Goal: Information Seeking & Learning: Learn about a topic

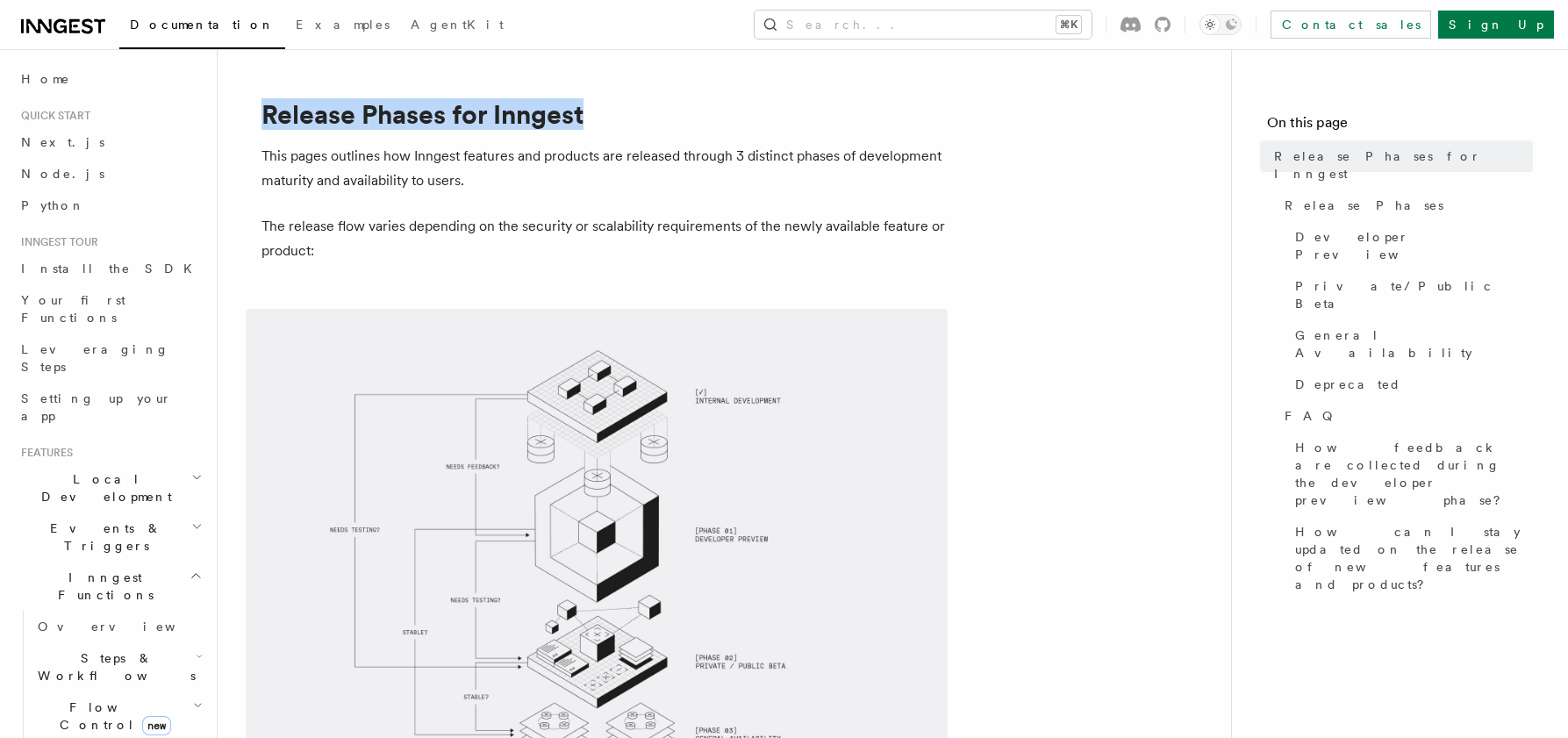
drag, startPoint x: 590, startPoint y: 120, endPoint x: 266, endPoint y: 125, distance: 324.0
click at [266, 125] on h1 "Release Phases for Inngest" at bounding box center [612, 114] width 702 height 32
copy h1 "Release Phases for Inngest"
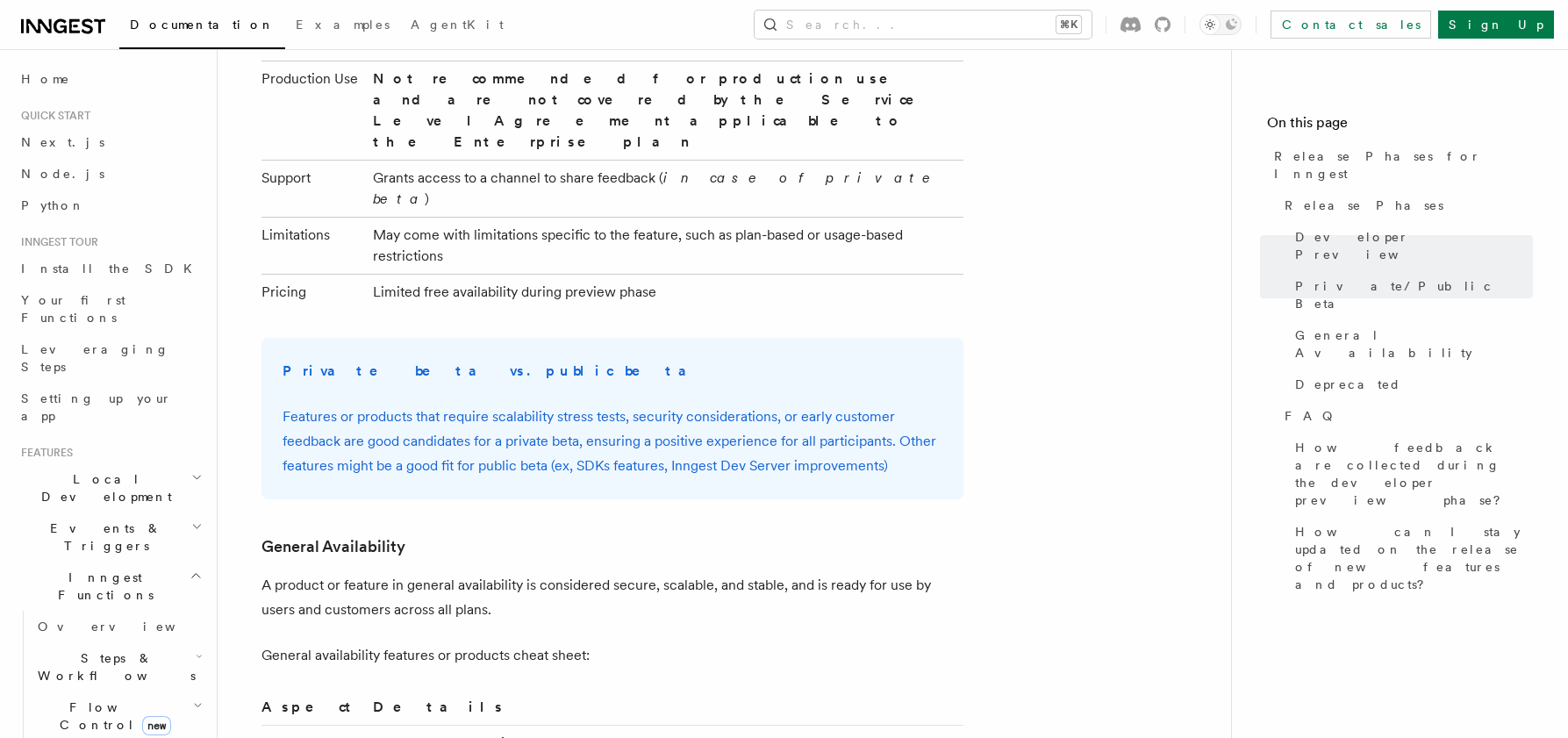
scroll to position [2250, 0]
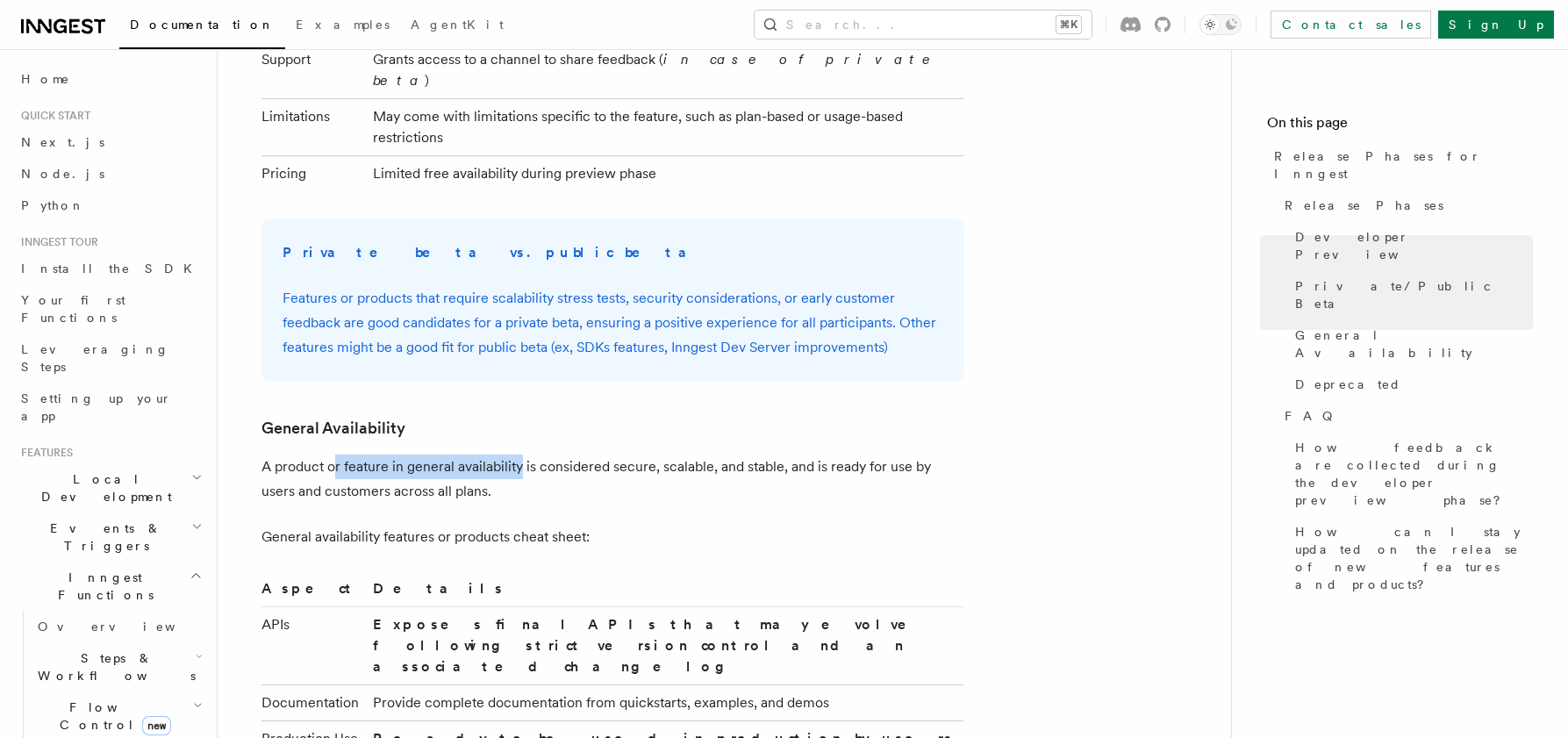
drag, startPoint x: 335, startPoint y: 328, endPoint x: 517, endPoint y: 323, distance: 182.1
click at [517, 455] on p "A product or feature in general availability is considered secure, scalable, an…" at bounding box center [612, 479] width 702 height 50
click at [555, 455] on p "A product or feature in general availability is considered secure, scalable, an…" at bounding box center [612, 479] width 702 height 50
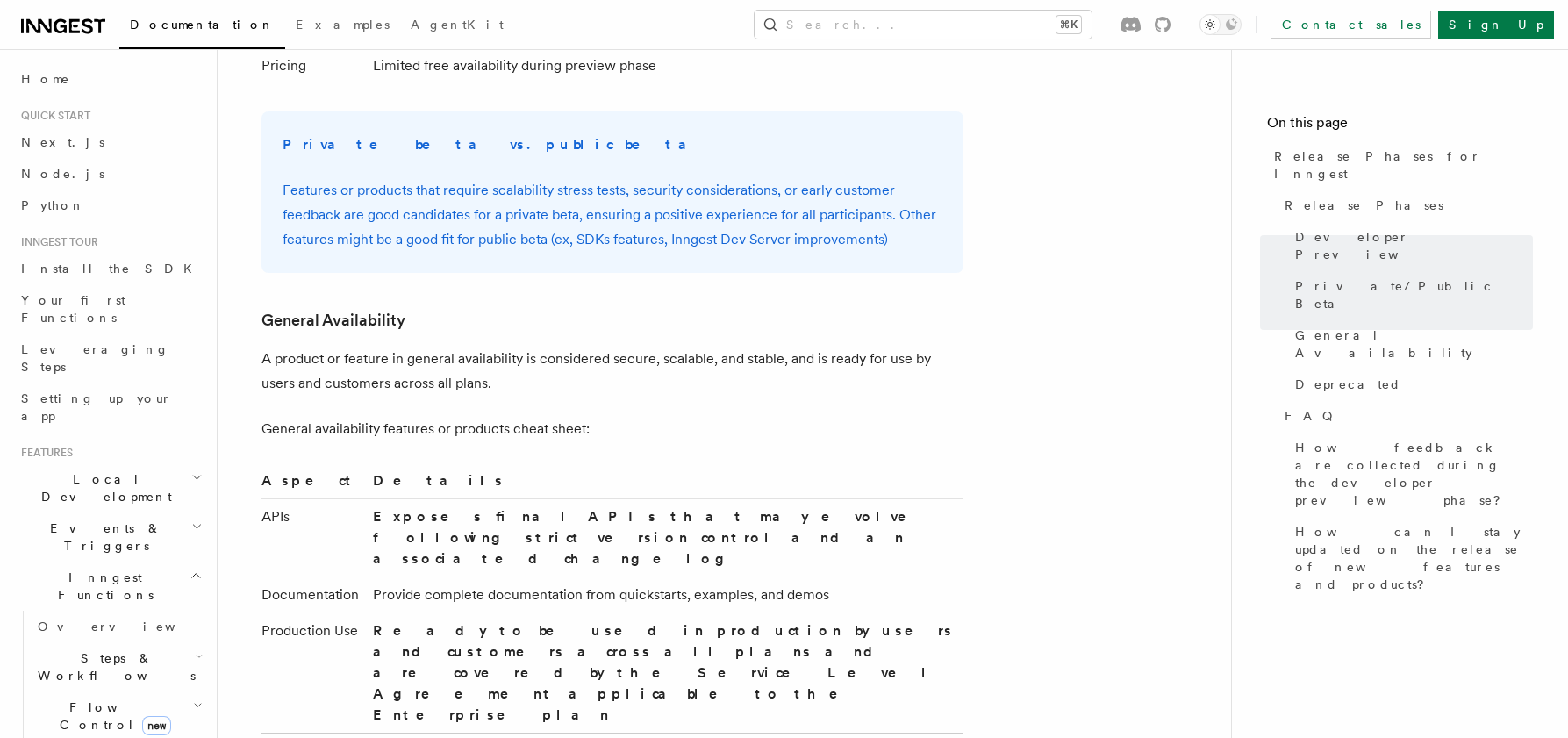
scroll to position [2365, 0]
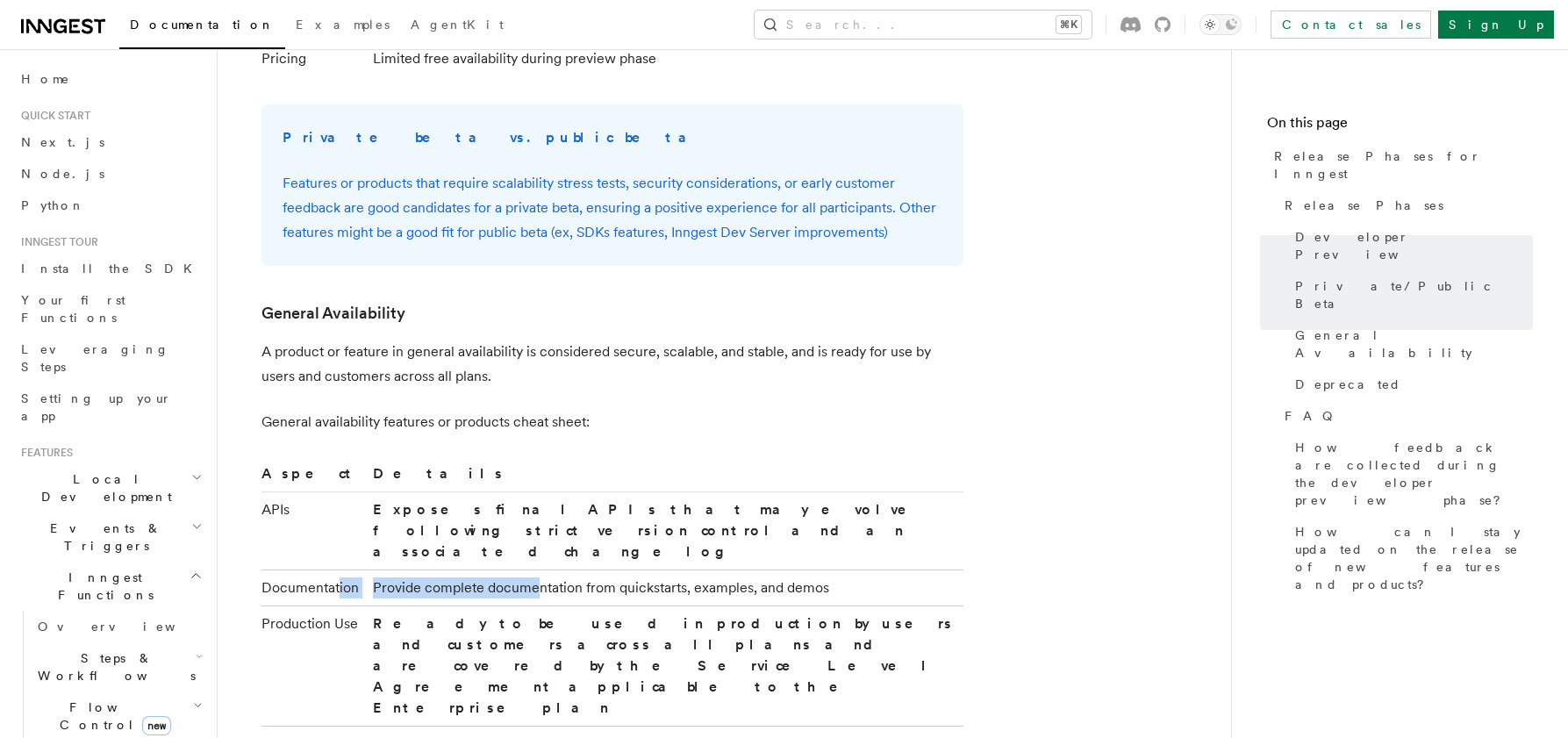
drag, startPoint x: 411, startPoint y: 428, endPoint x: 534, endPoint y: 425, distance: 123.0
click at [534, 570] on tr "Documentation Provide complete documentation from quickstarts, examples, and de…" at bounding box center [612, 587] width 702 height 36
click at [589, 570] on td "Provide complete documentation from quickstarts, examples, and demos" at bounding box center [665, 587] width 597 height 36
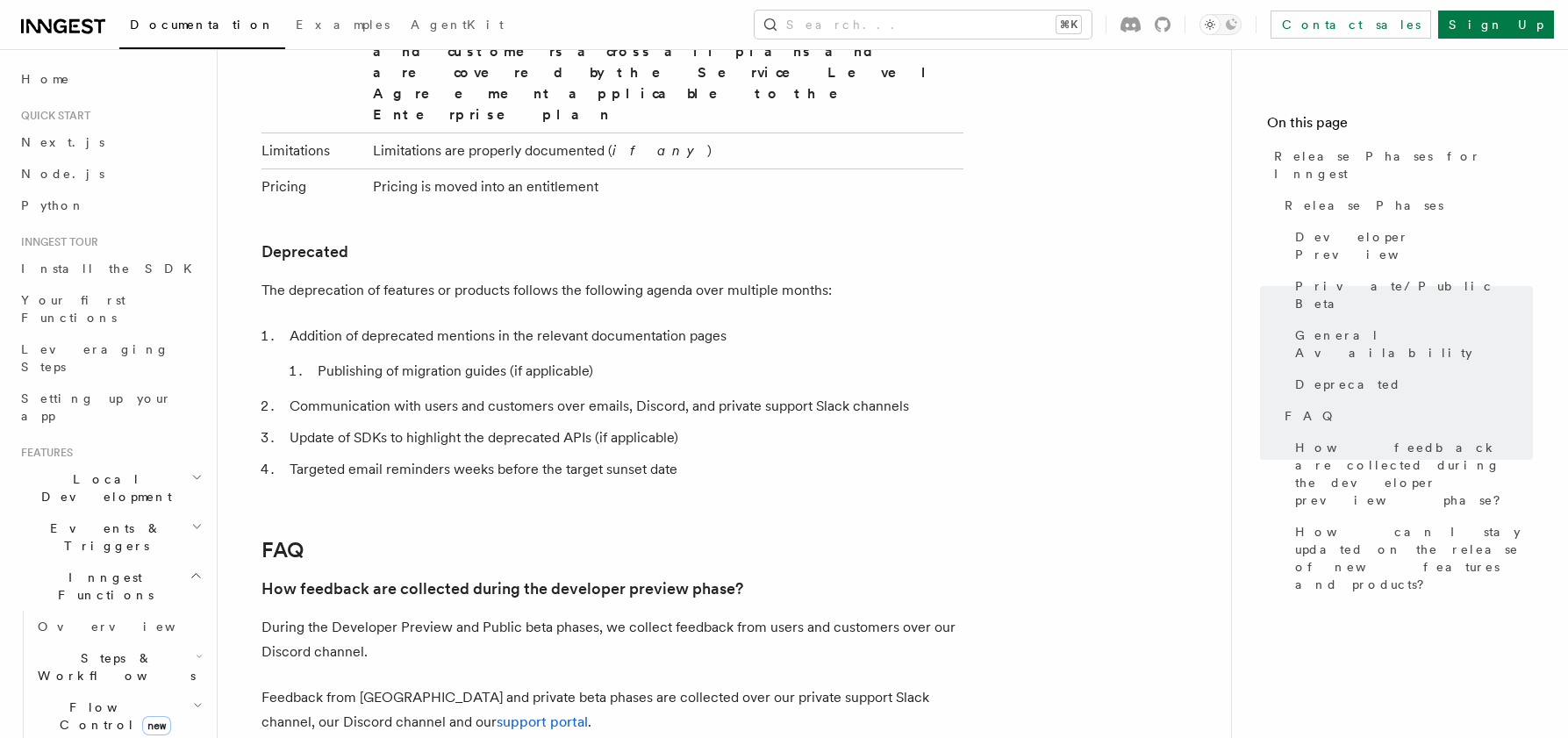
scroll to position [2966, 0]
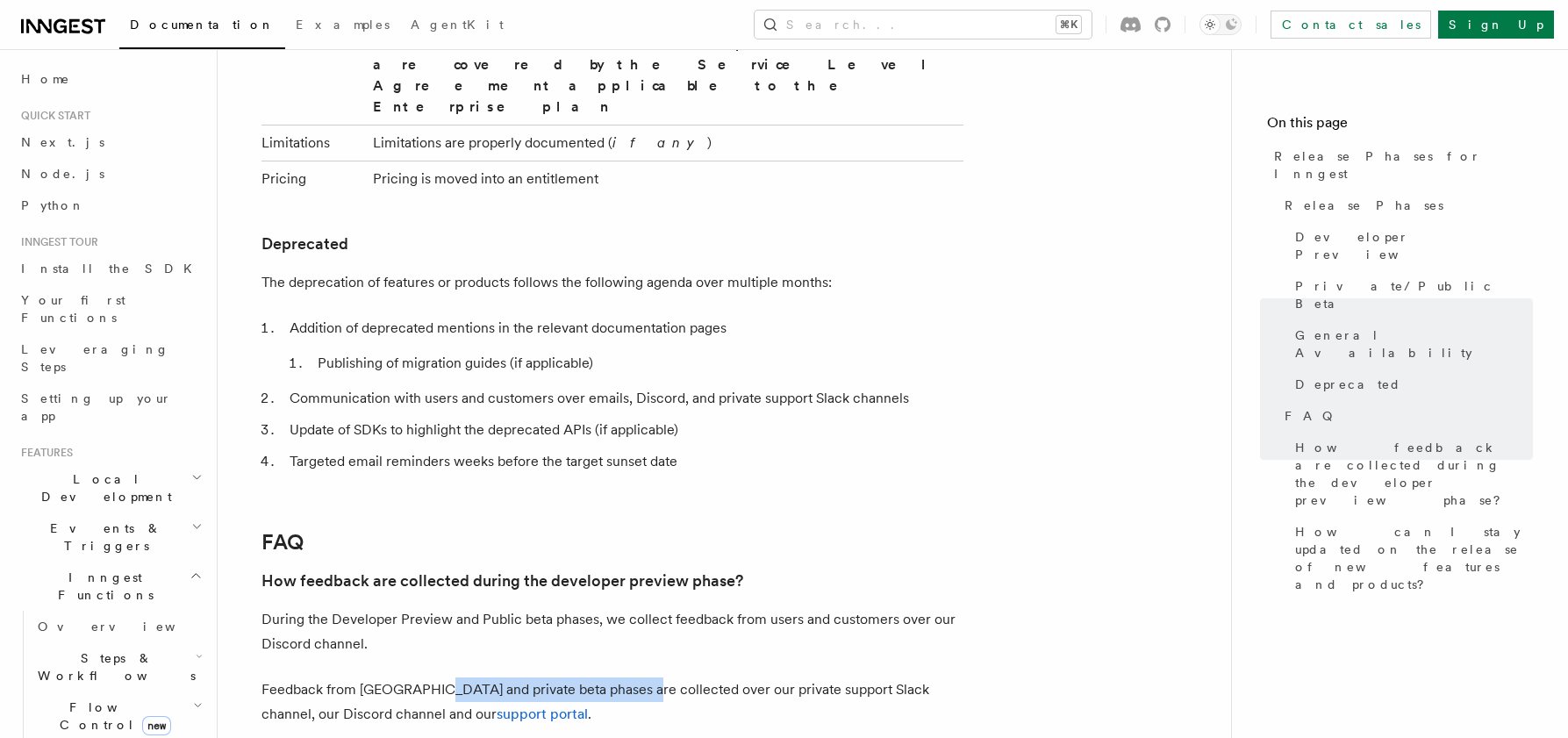
drag, startPoint x: 435, startPoint y: 459, endPoint x: 632, endPoint y: 450, distance: 197.2
click at [632, 678] on p "Feedback from [GEOGRAPHIC_DATA] and private beta phases are collected over our …" at bounding box center [612, 702] width 702 height 50
click at [662, 678] on p "Feedback from [GEOGRAPHIC_DATA] and private beta phases are collected over our …" at bounding box center [612, 702] width 702 height 50
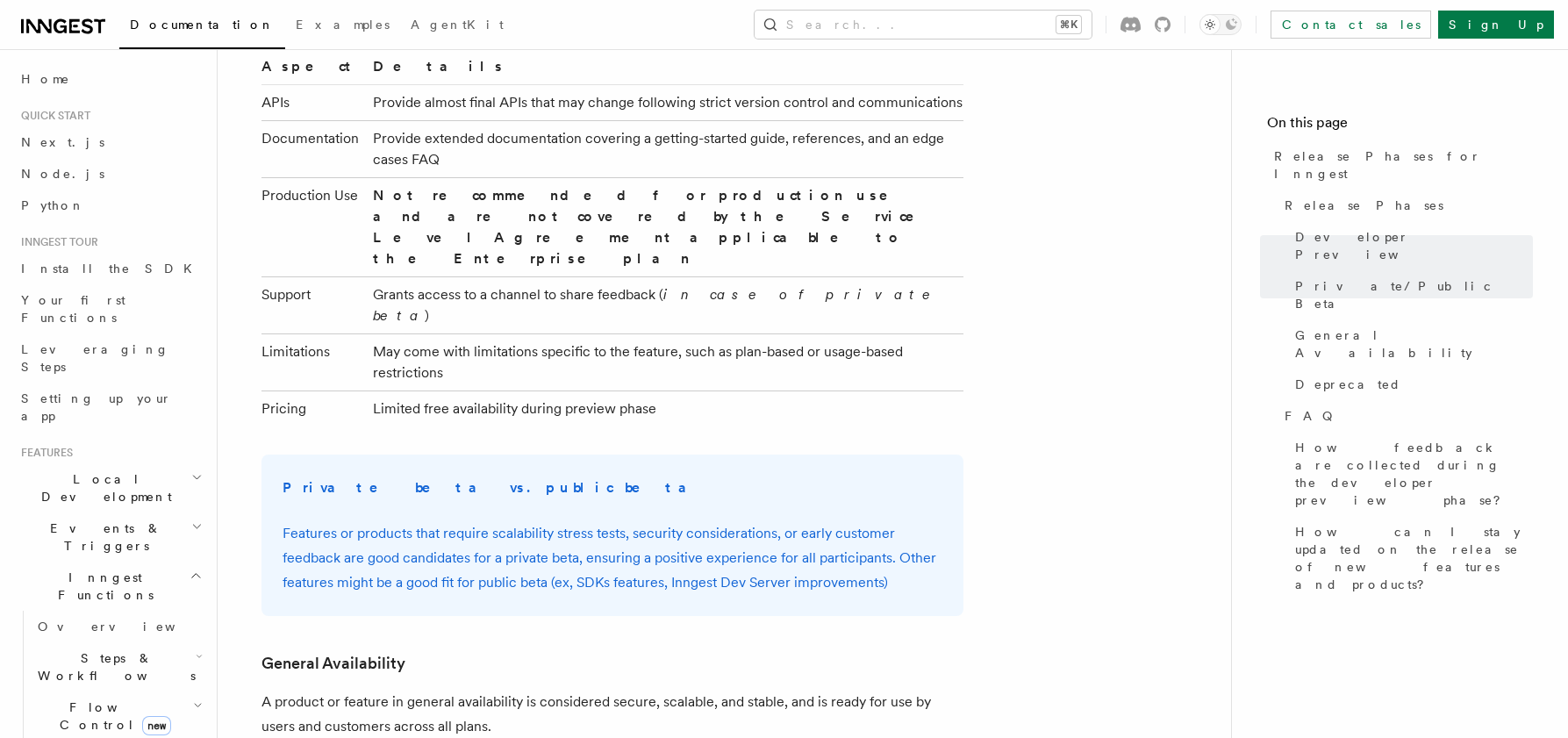
scroll to position [2013, 0]
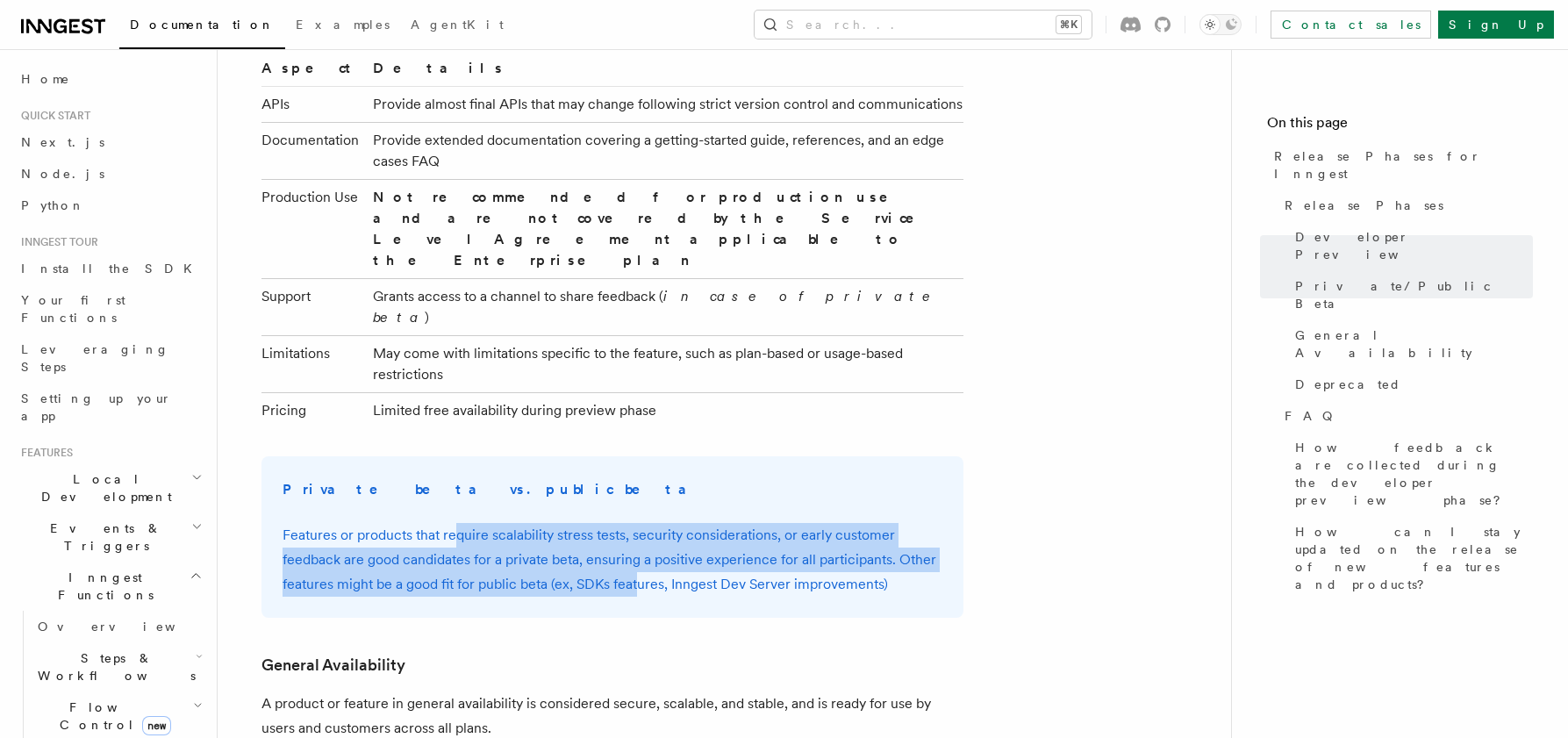
drag, startPoint x: 637, startPoint y: 425, endPoint x: 457, endPoint y: 388, distance: 183.8
click at [457, 523] on p "Features or products that require scalability stress tests, security considerat…" at bounding box center [612, 560] width 660 height 73
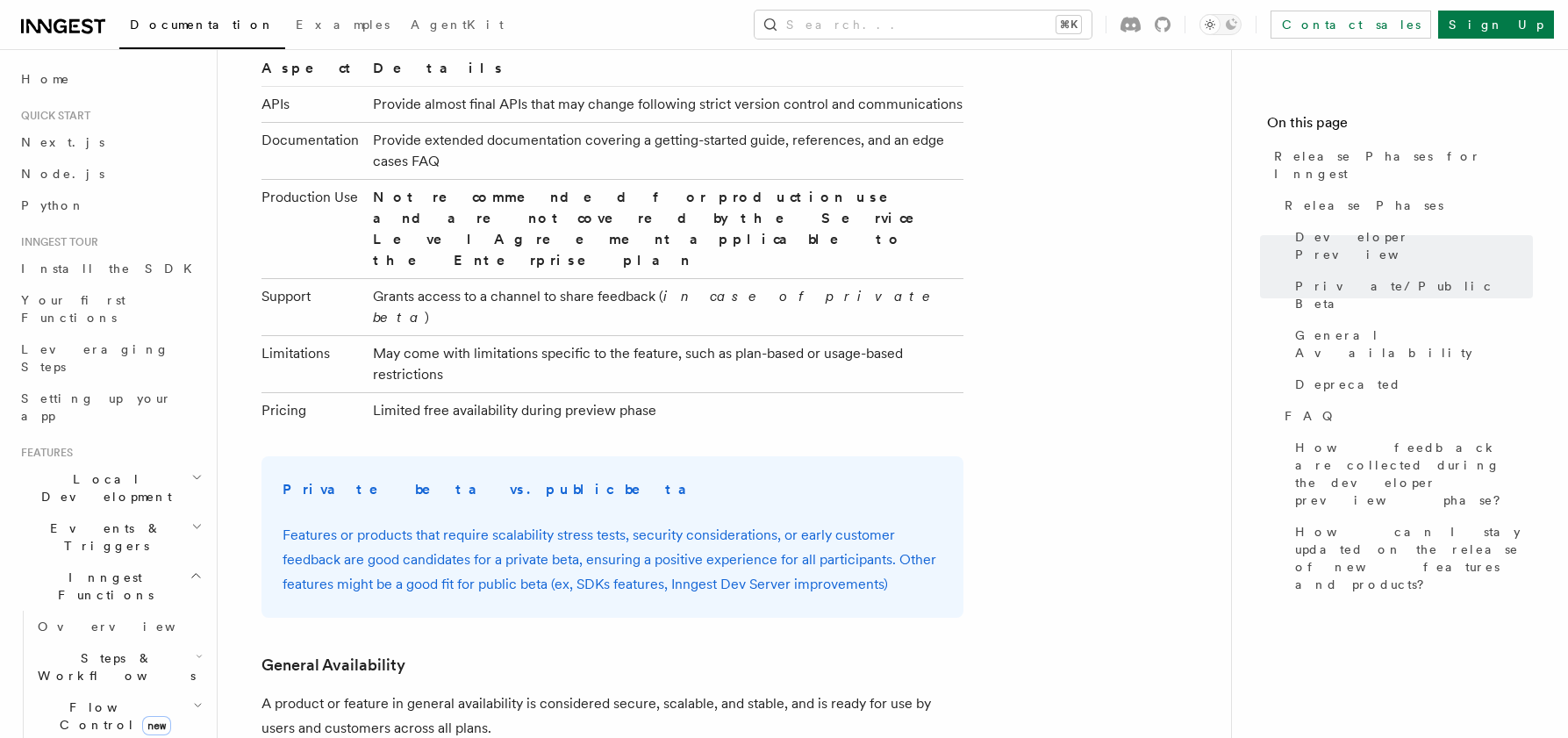
click at [425, 523] on p "Features or products that require scalability stress tests, security considerat…" at bounding box center [612, 560] width 660 height 73
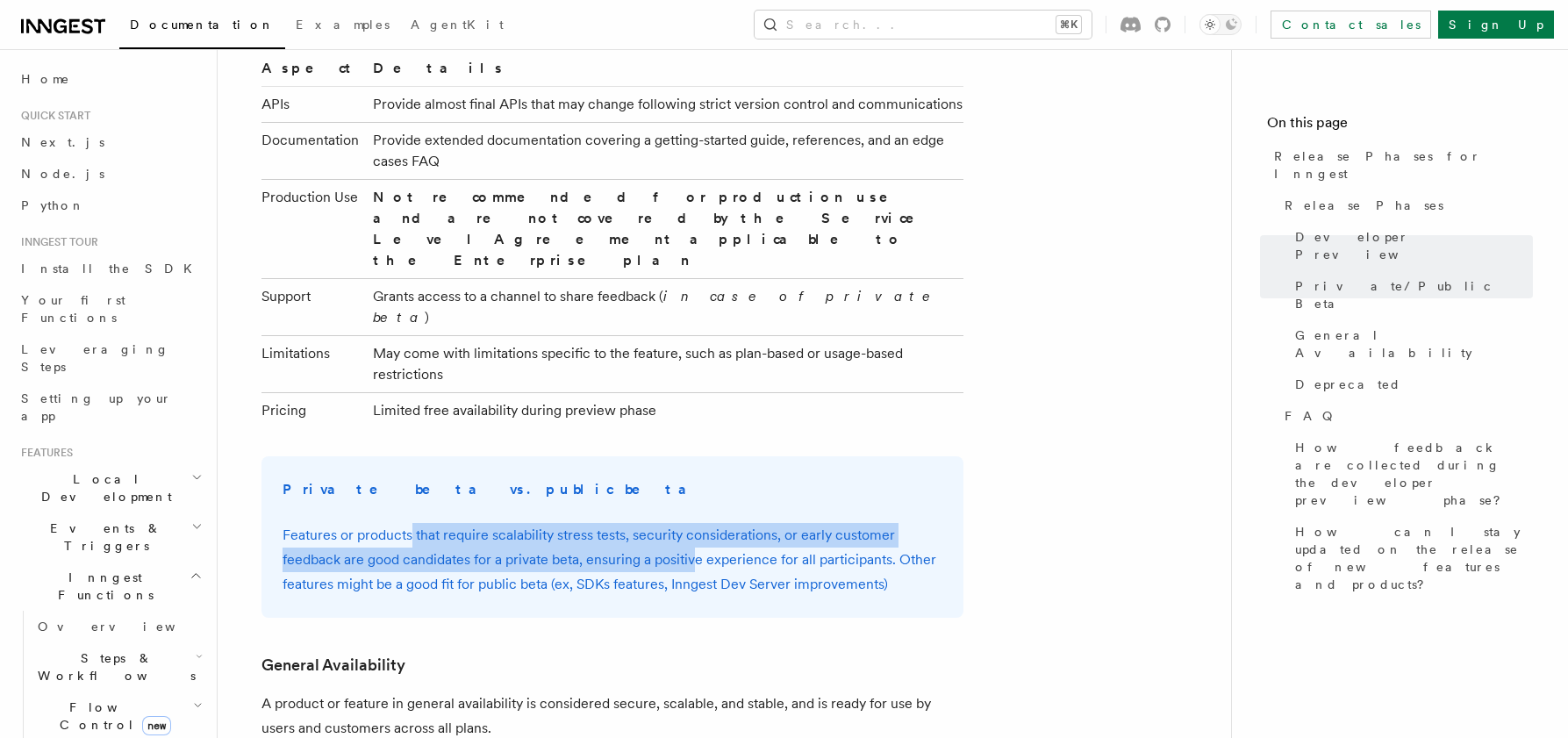
drag, startPoint x: 408, startPoint y: 387, endPoint x: 695, endPoint y: 410, distance: 287.9
click at [695, 523] on p "Features or products that require scalability stress tests, security considerat…" at bounding box center [612, 560] width 660 height 73
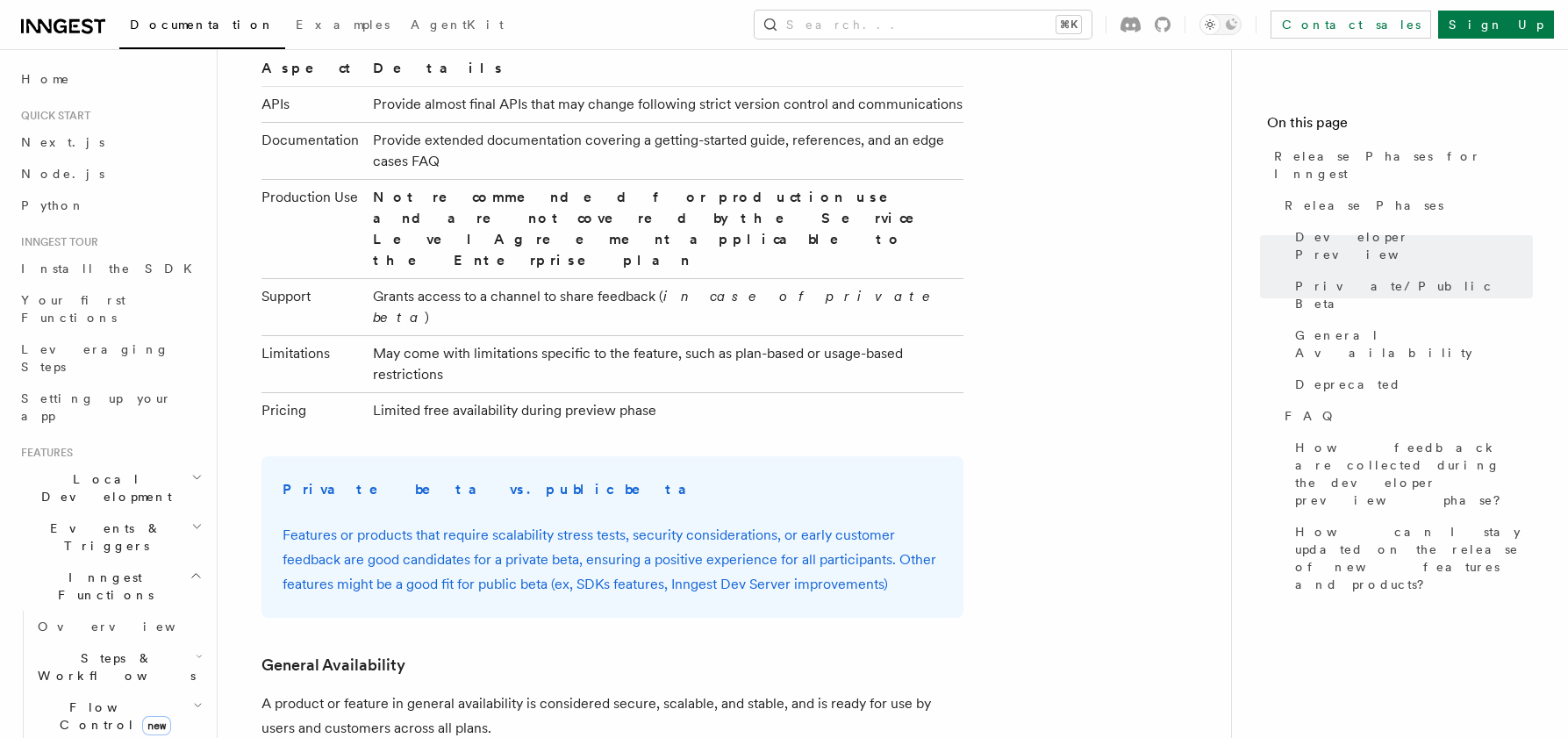
click at [722, 523] on p "Features or products that require scalability stress tests, security considerat…" at bounding box center [612, 560] width 660 height 73
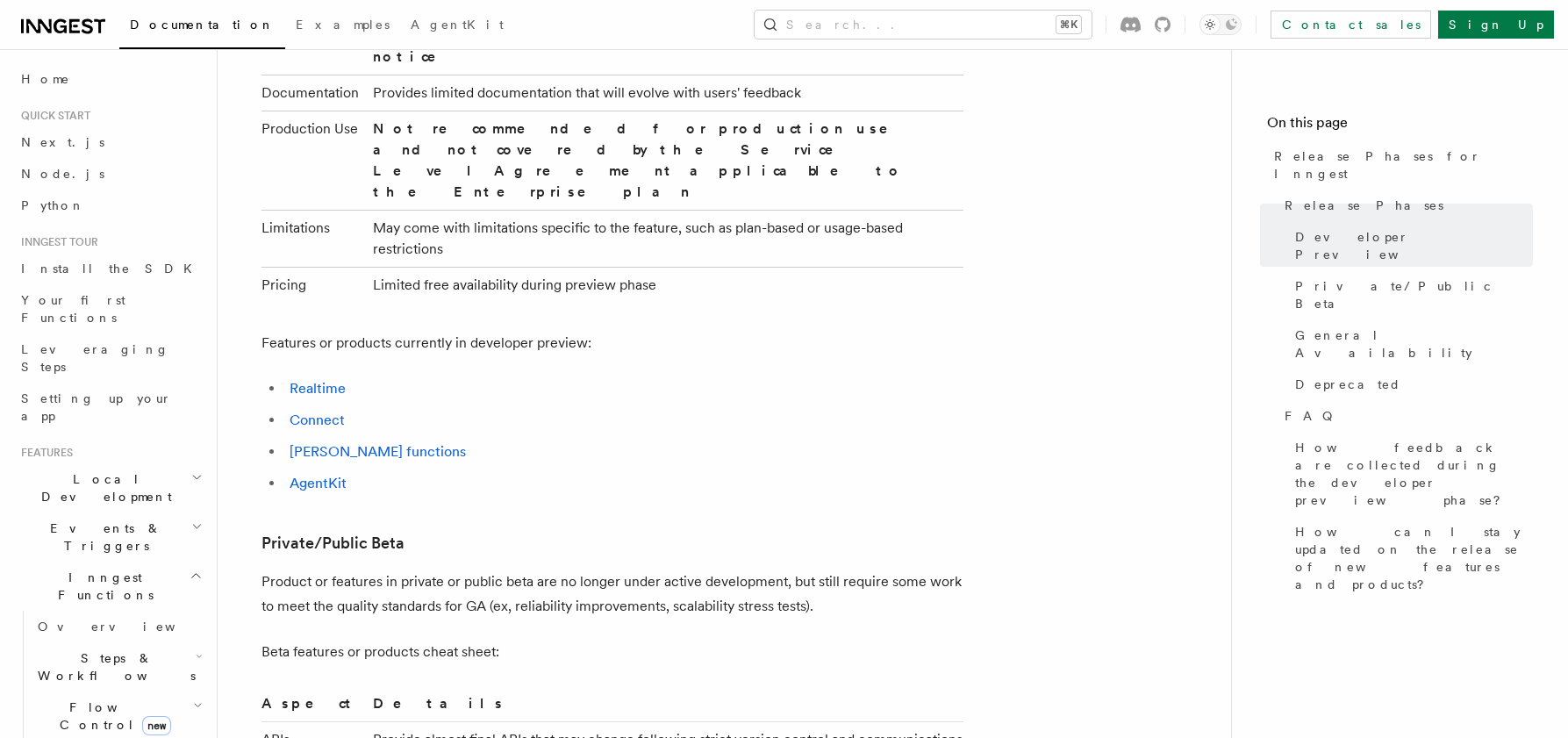
scroll to position [1344, 0]
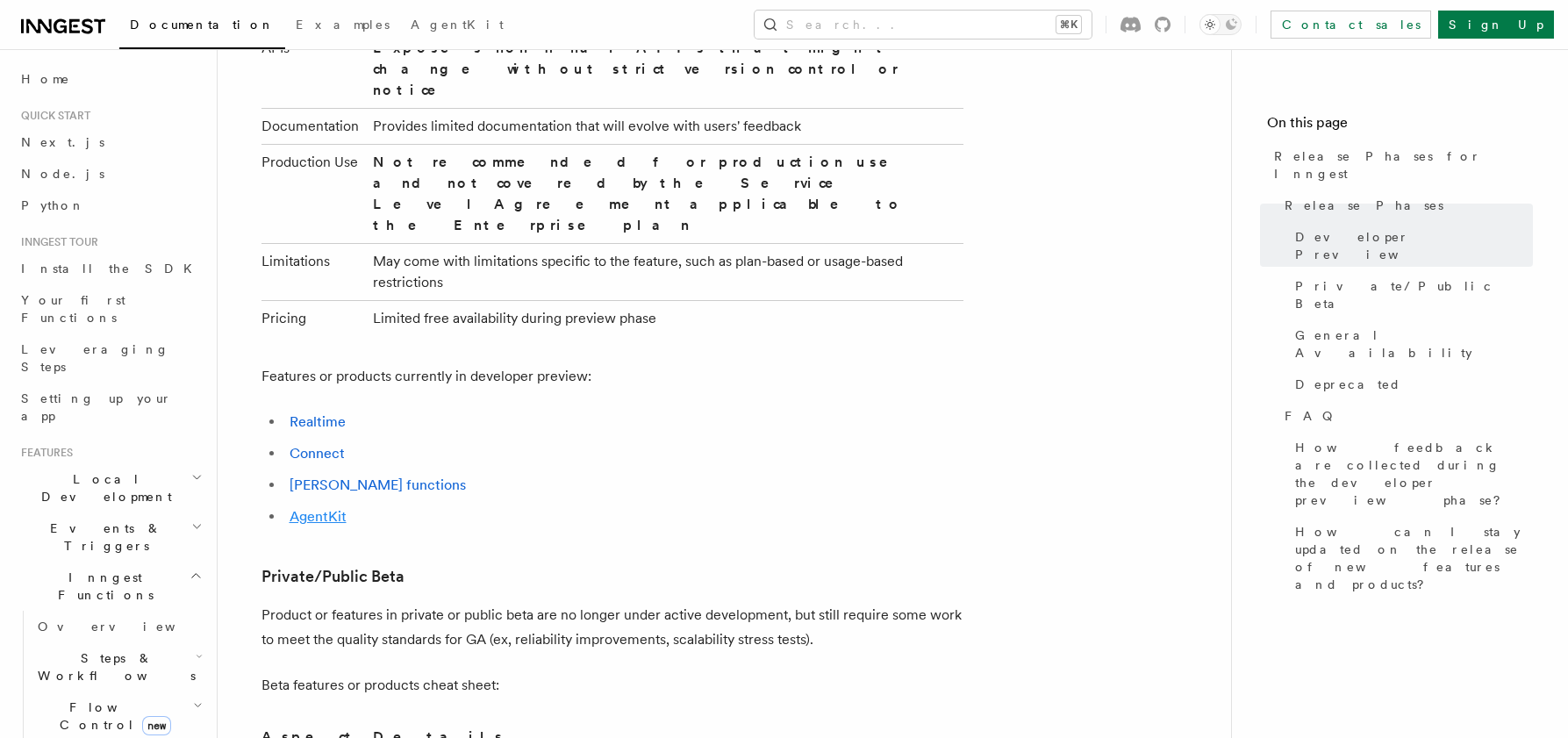
click at [307, 508] on link "AgentKit" at bounding box center [318, 516] width 57 height 17
click at [334, 476] on link "[PERSON_NAME] functions" at bounding box center [377, 484] width 176 height 17
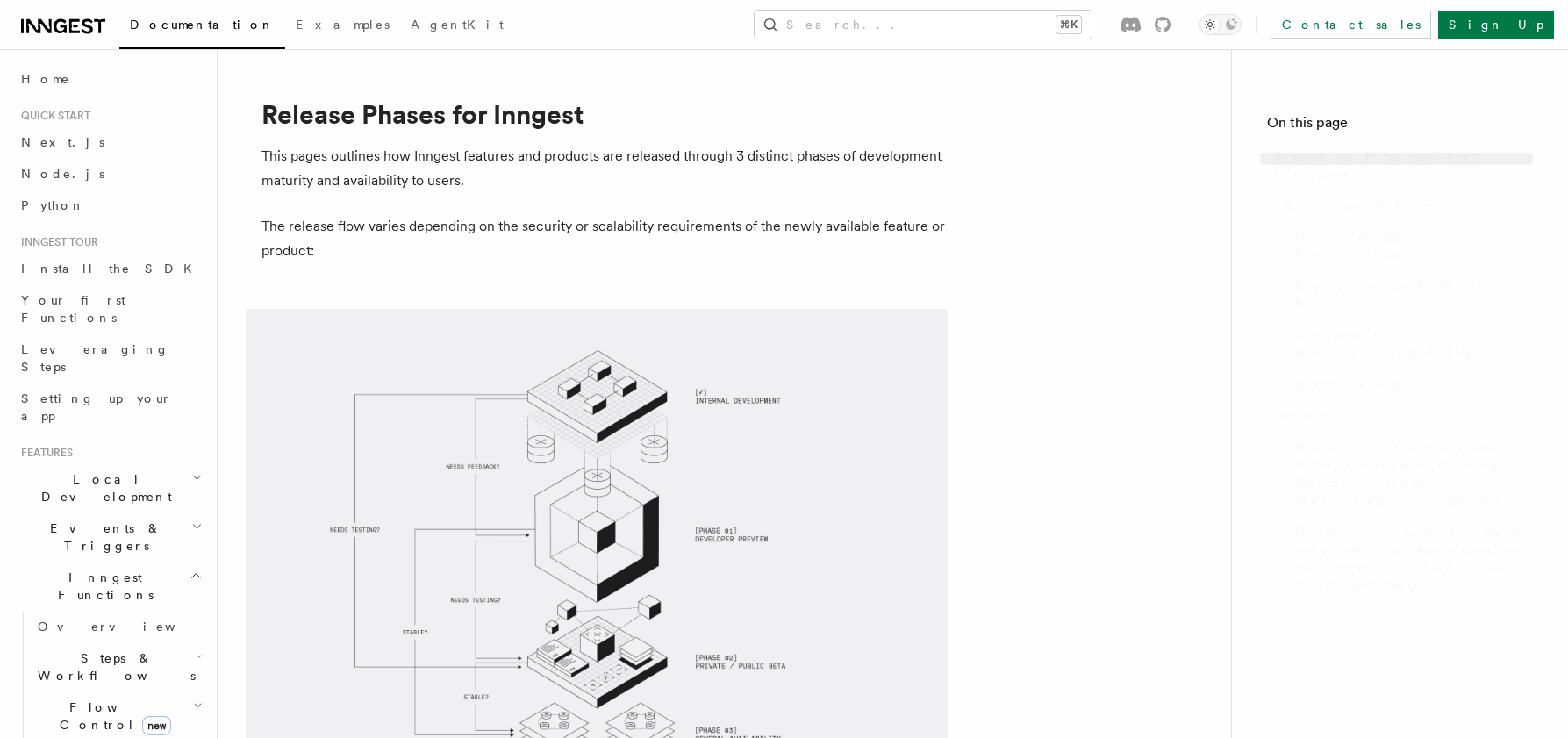
scroll to position [1344, 0]
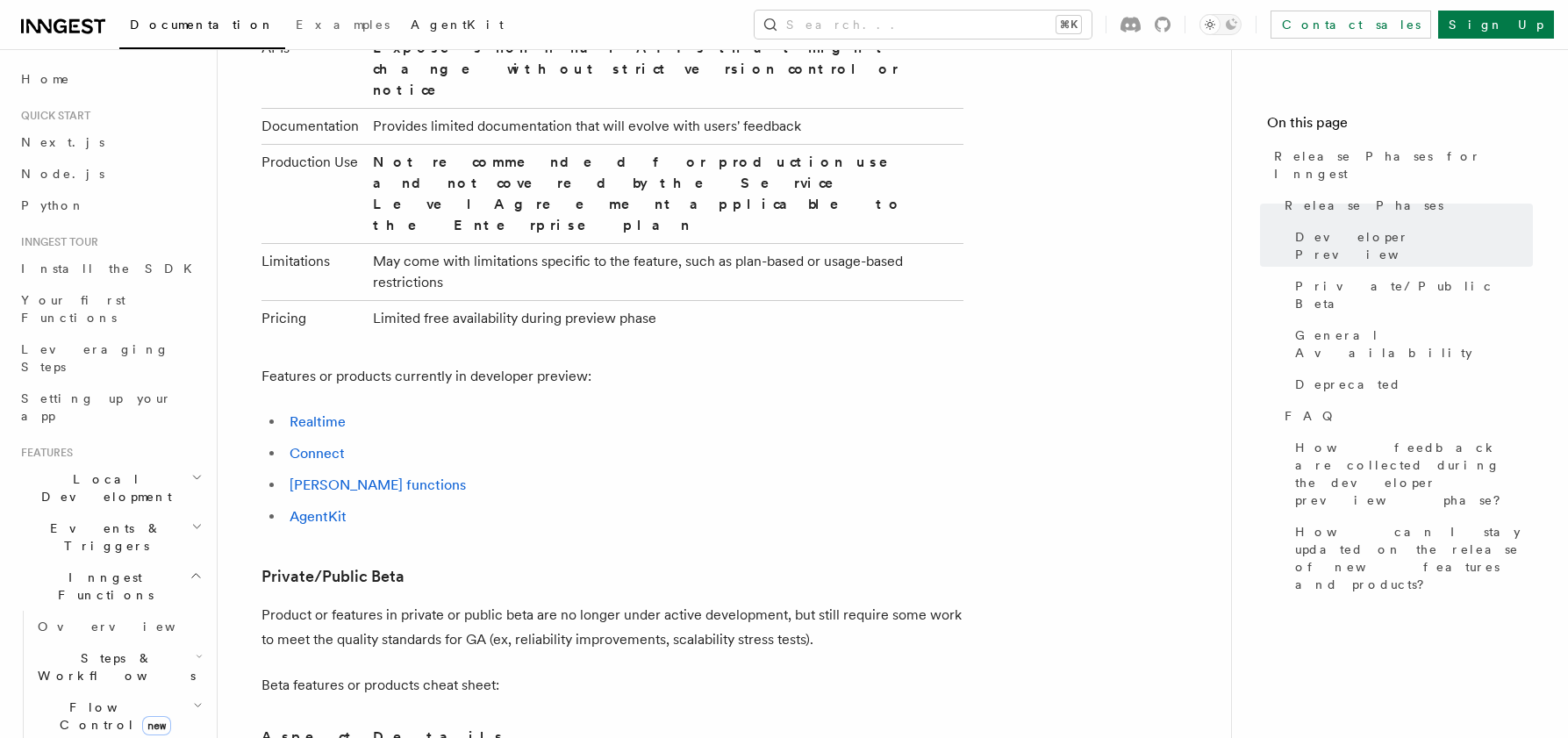
click at [411, 26] on span "AgentKit" at bounding box center [458, 25] width 93 height 14
drag, startPoint x: 600, startPoint y: 289, endPoint x: 285, endPoint y: 275, distance: 315.3
copy p "Features or products currently in developer preview:"
click at [396, 505] on li "AgentKit" at bounding box center [624, 517] width 679 height 25
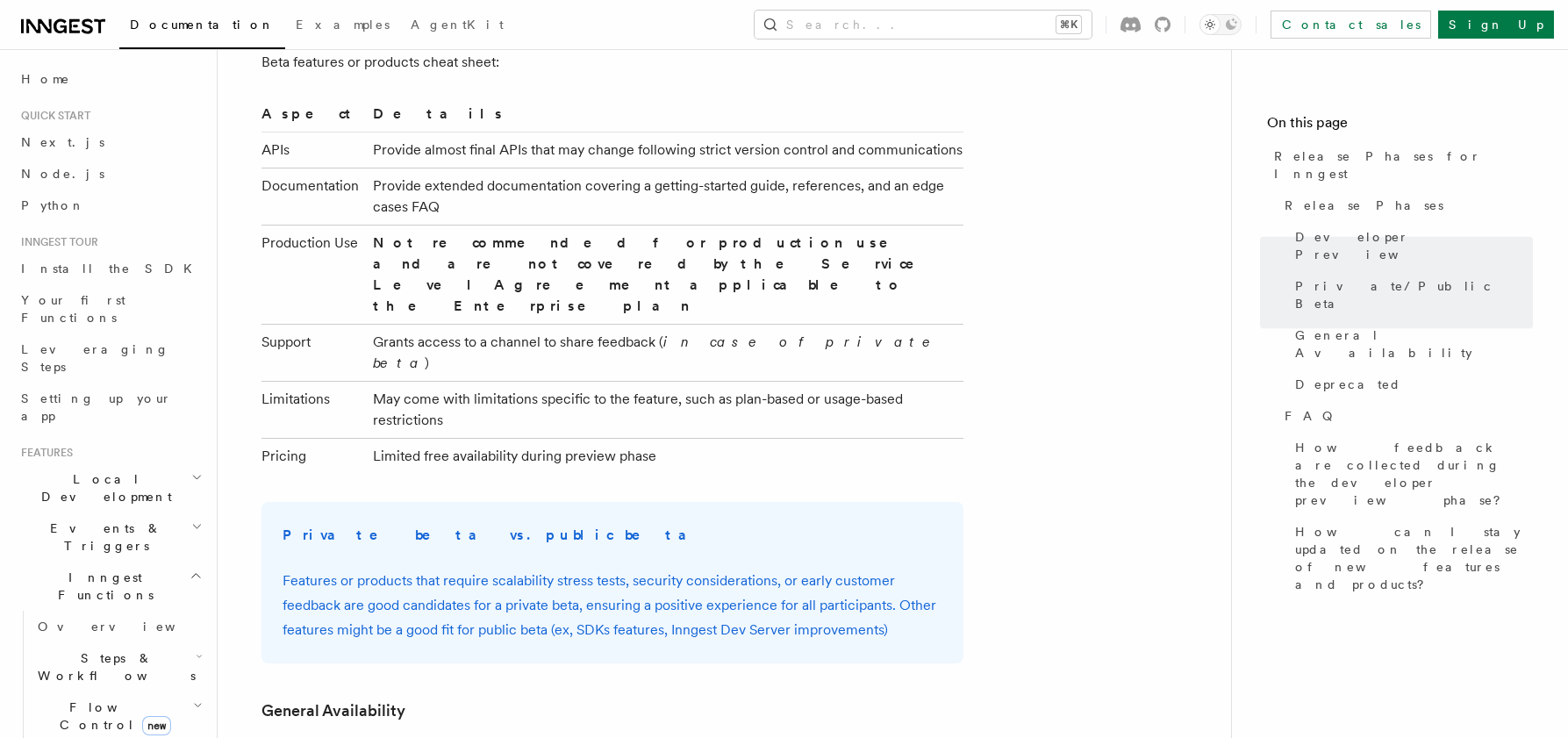
scroll to position [1639, 0]
